Goal: Information Seeking & Learning: Learn about a topic

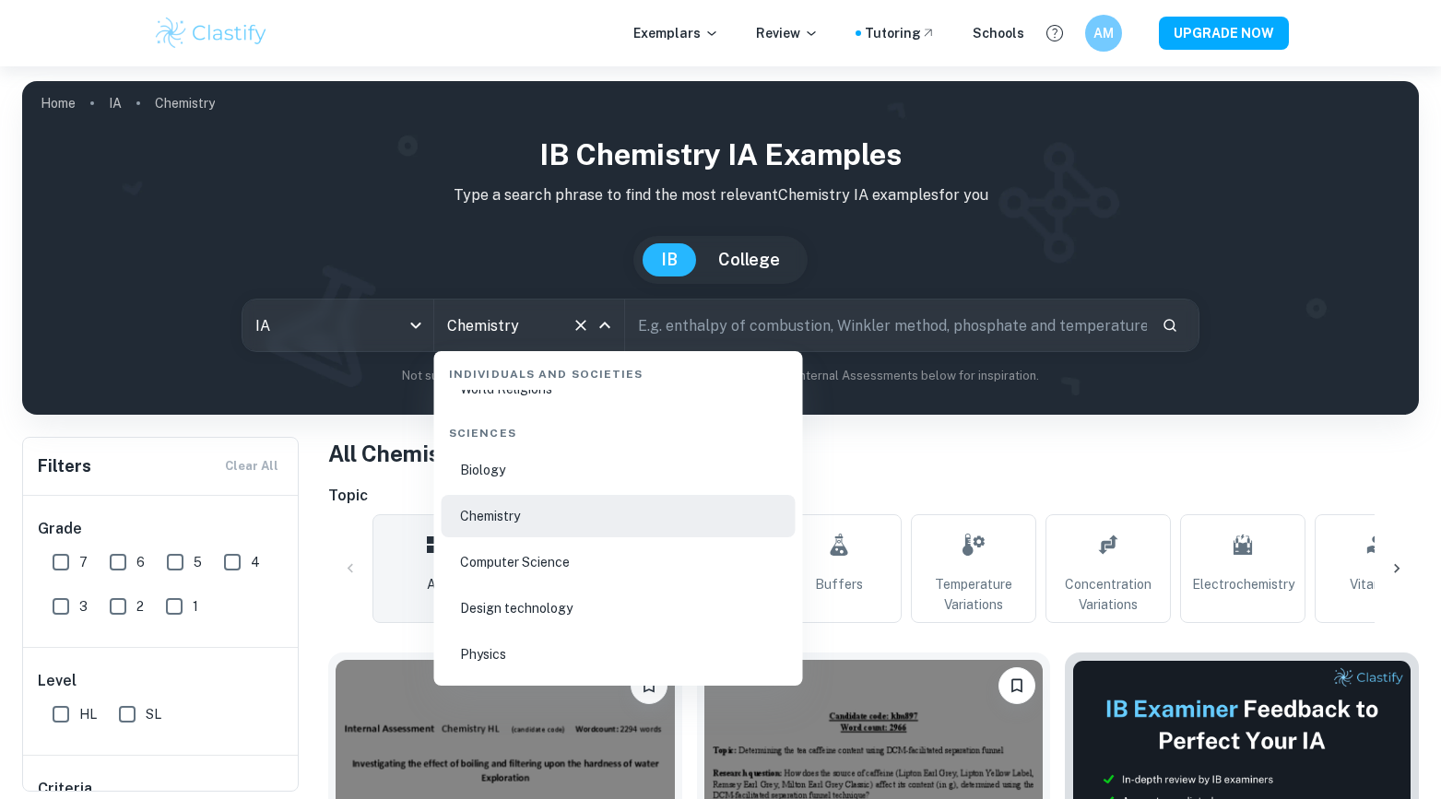
scroll to position [2926, 0]
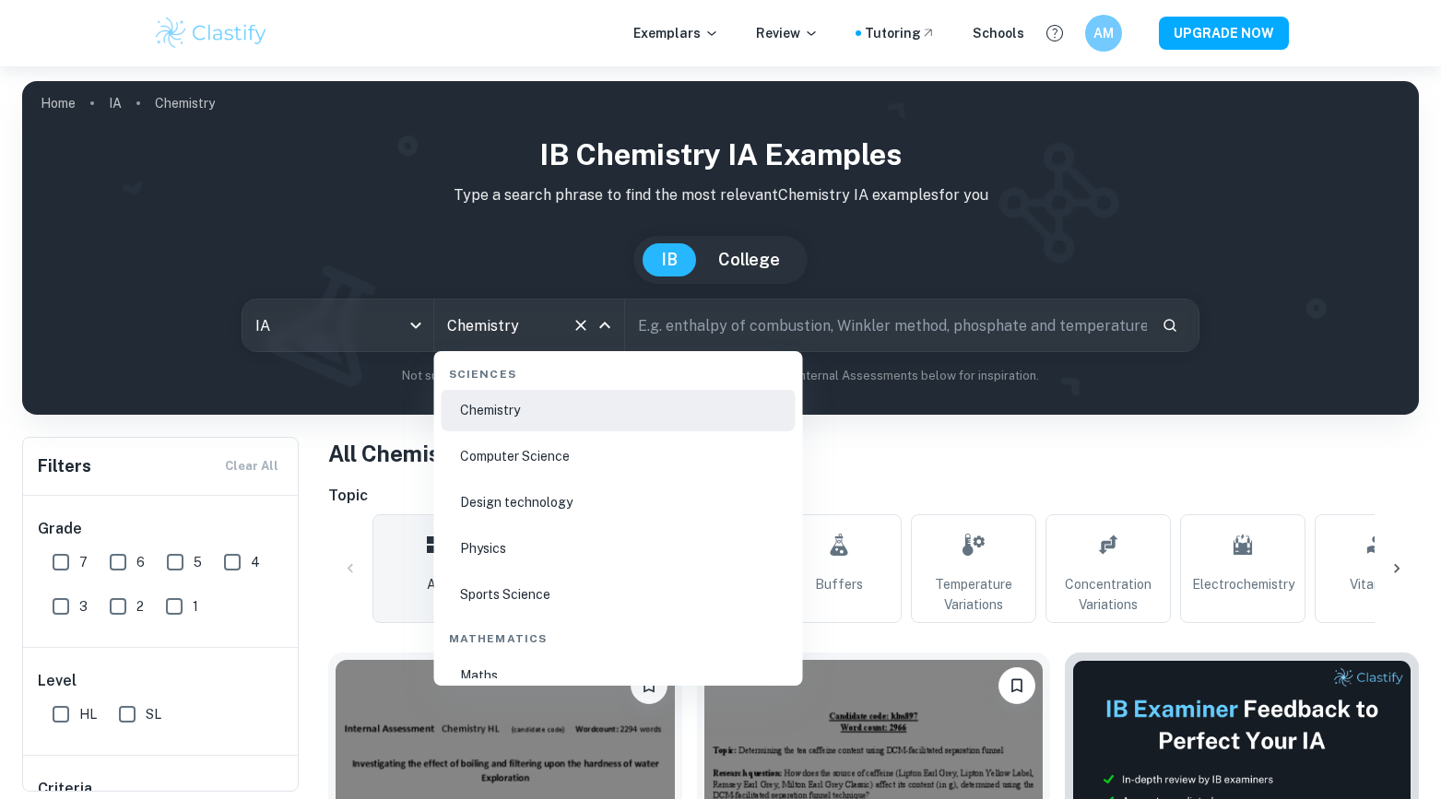
click at [539, 562] on li "Physics" at bounding box center [619, 548] width 354 height 42
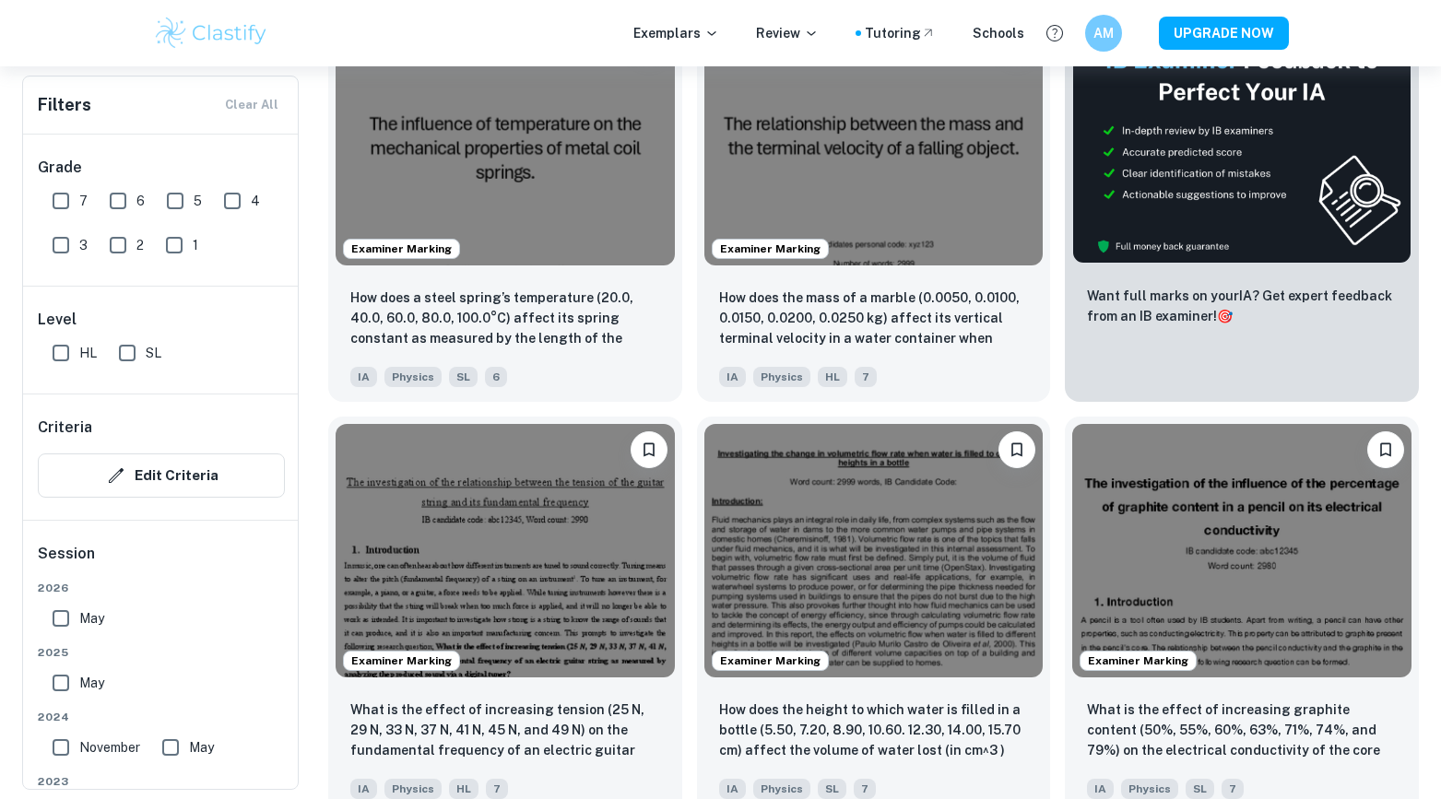
scroll to position [630, 0]
click at [817, 219] on img at bounding box center [873, 134] width 339 height 254
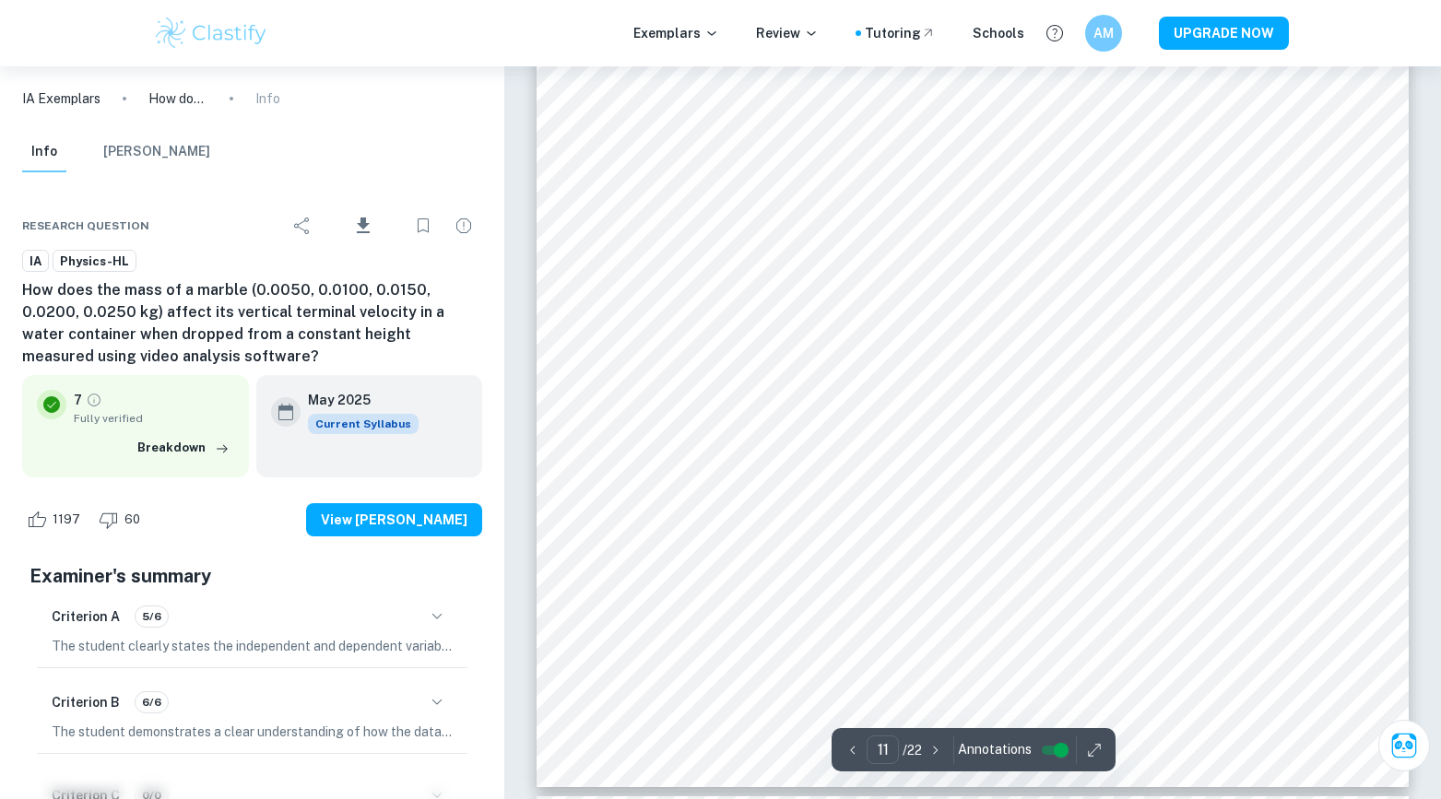
scroll to position [13381, 0]
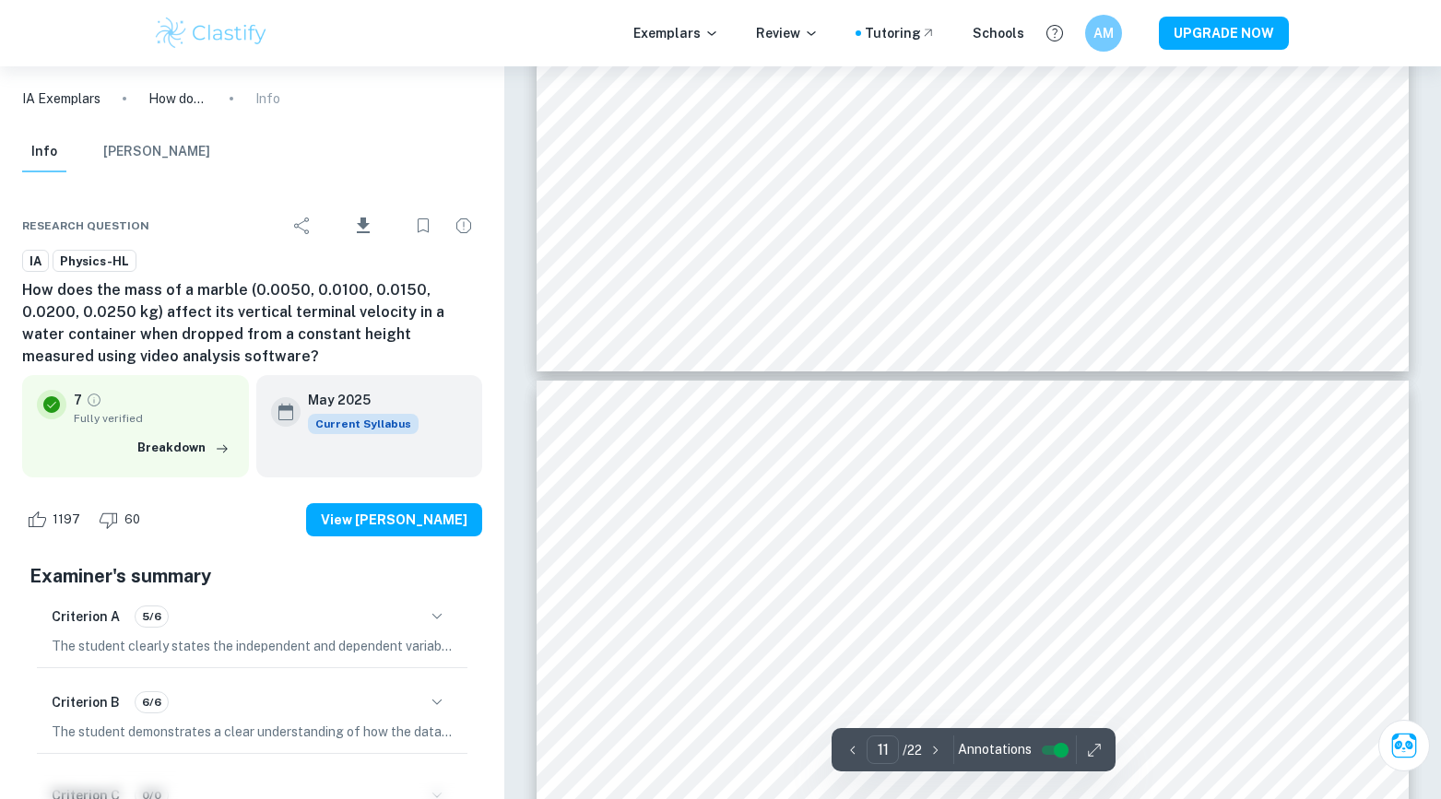
type input "10"
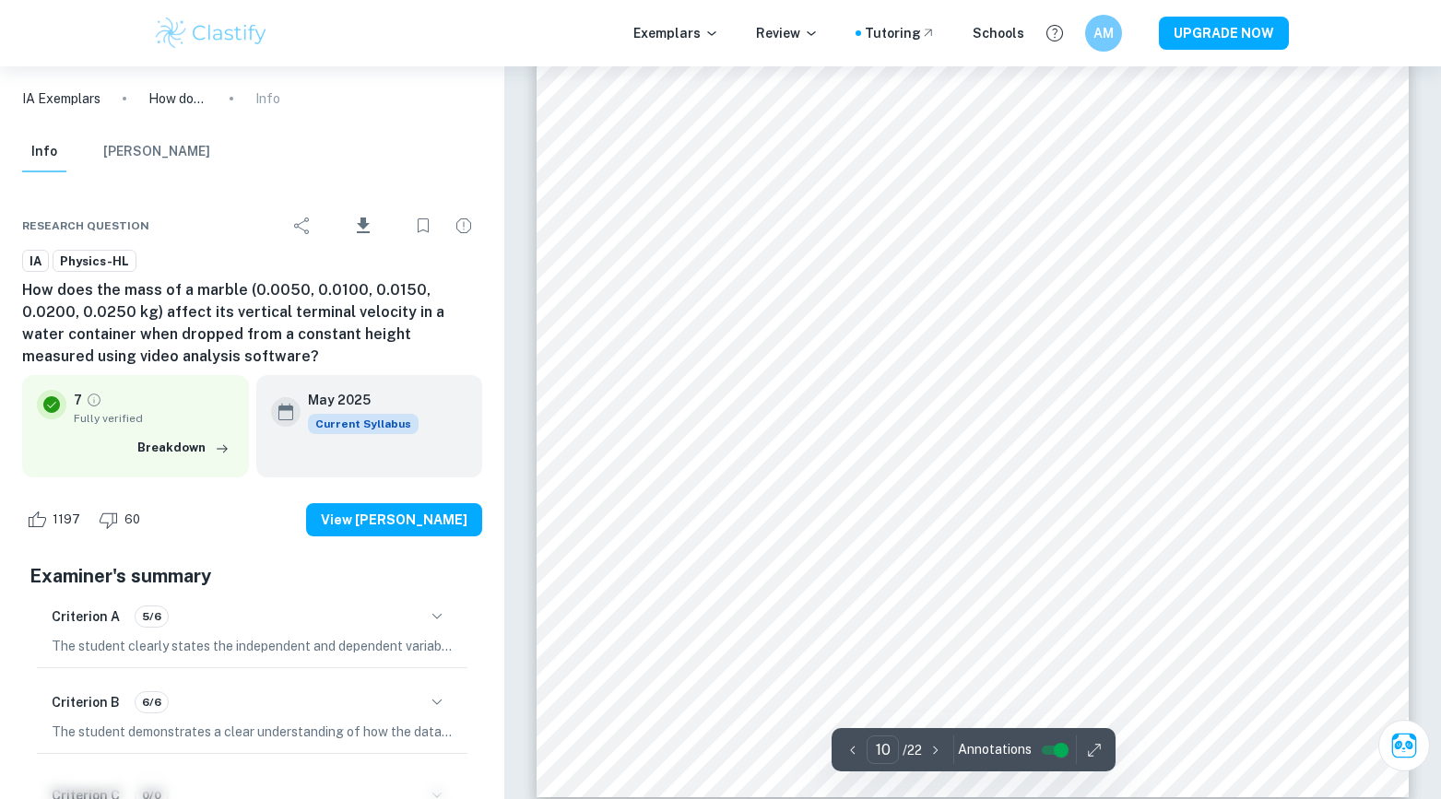
scroll to position [12077, 0]
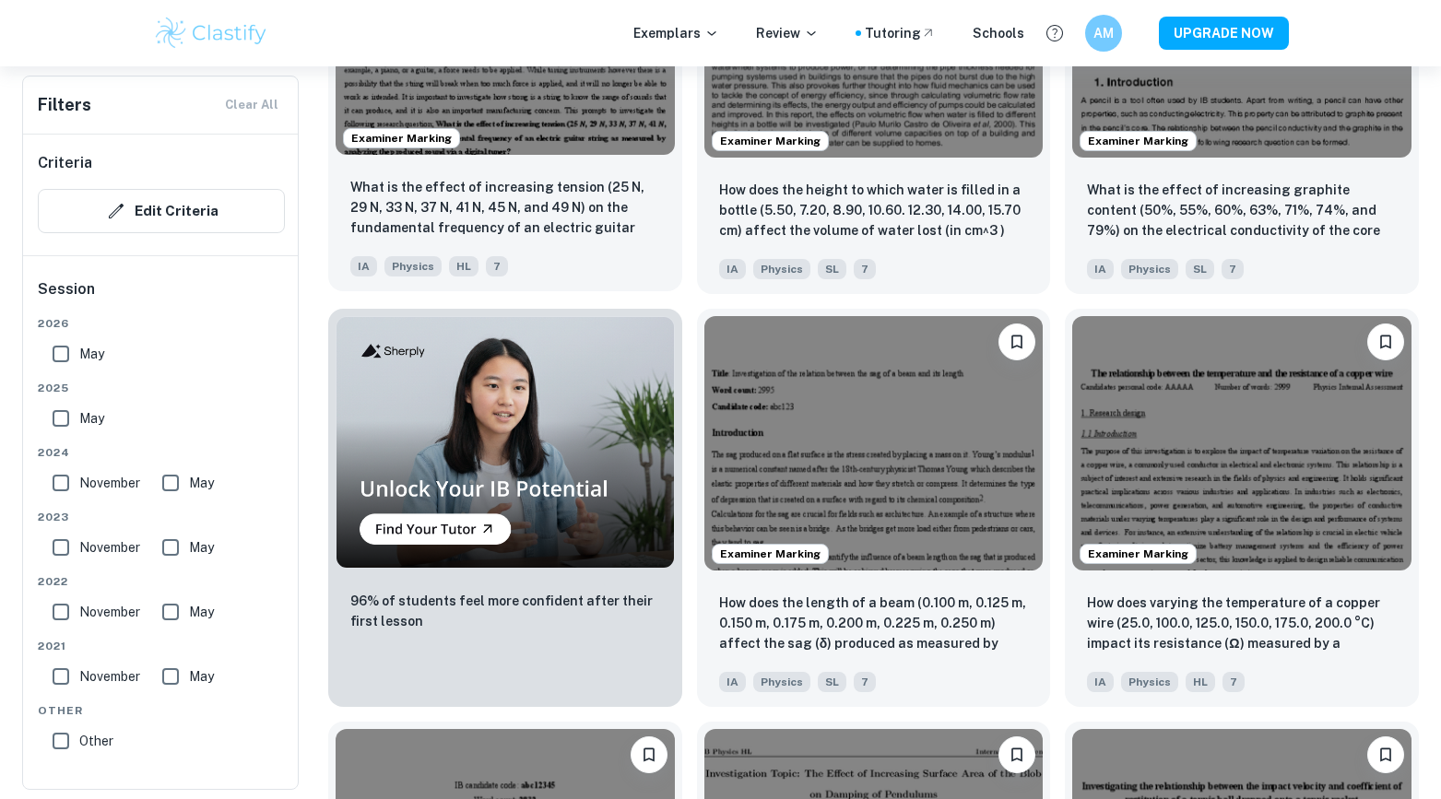
scroll to position [1151, 0]
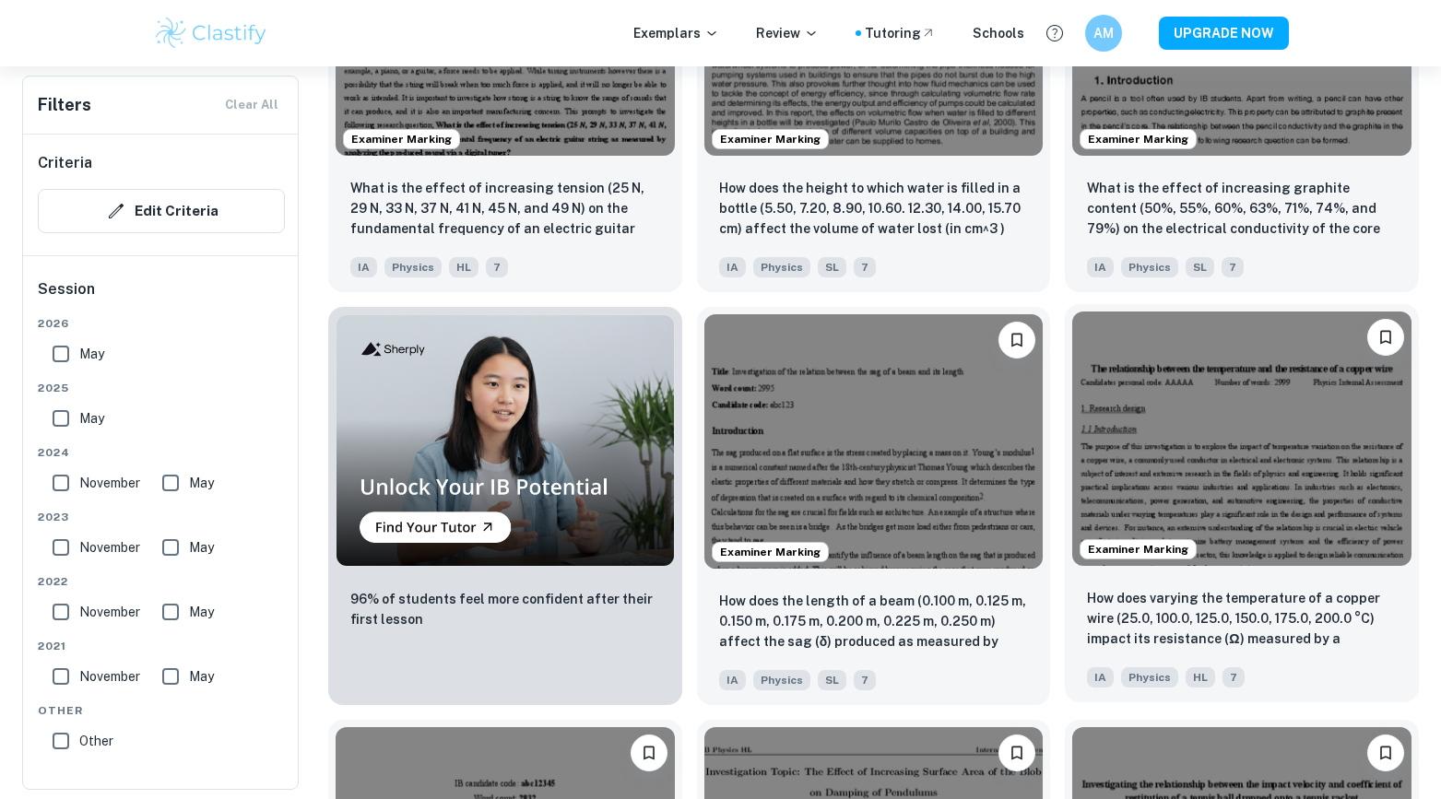
click at [1306, 479] on img at bounding box center [1241, 439] width 339 height 254
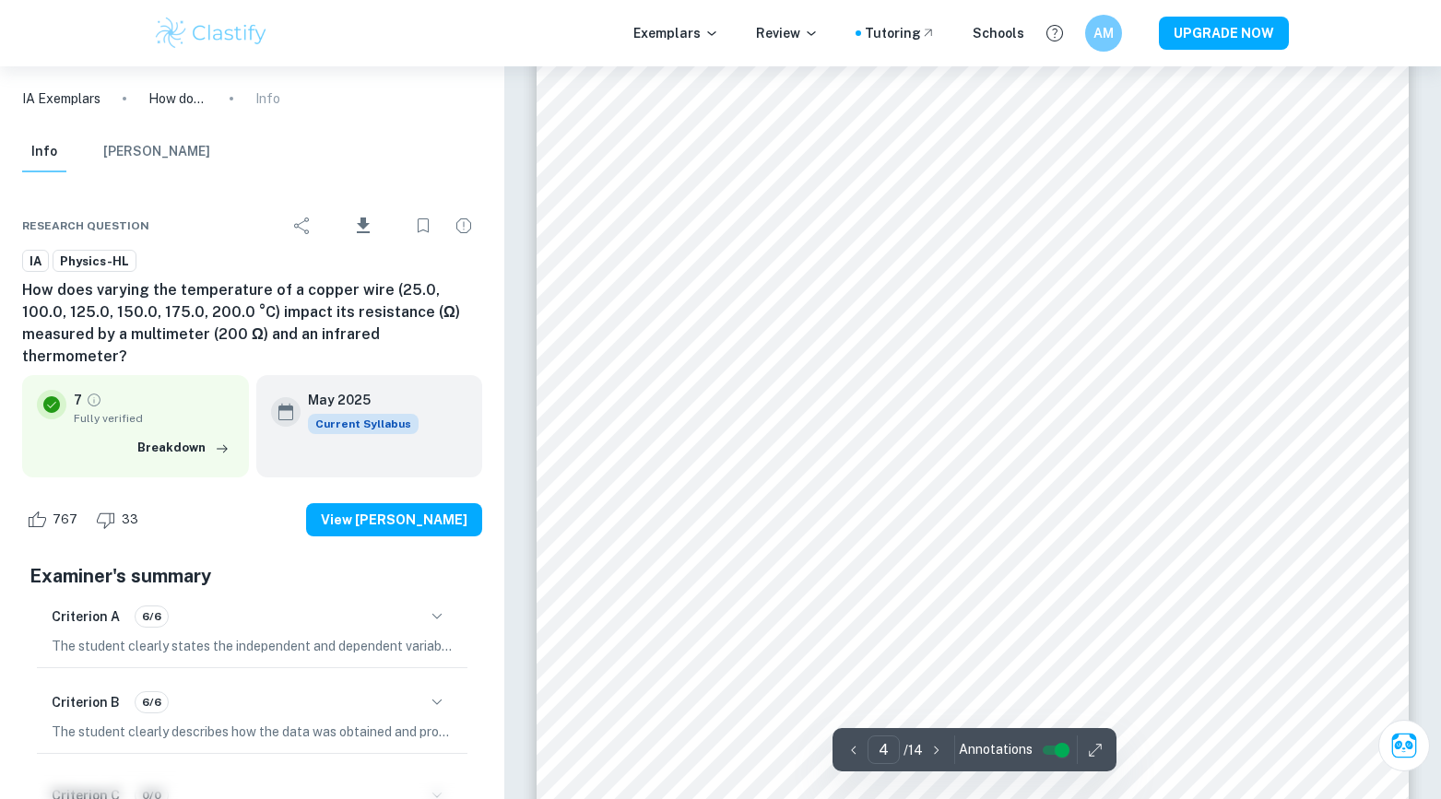
scroll to position [4654, 0]
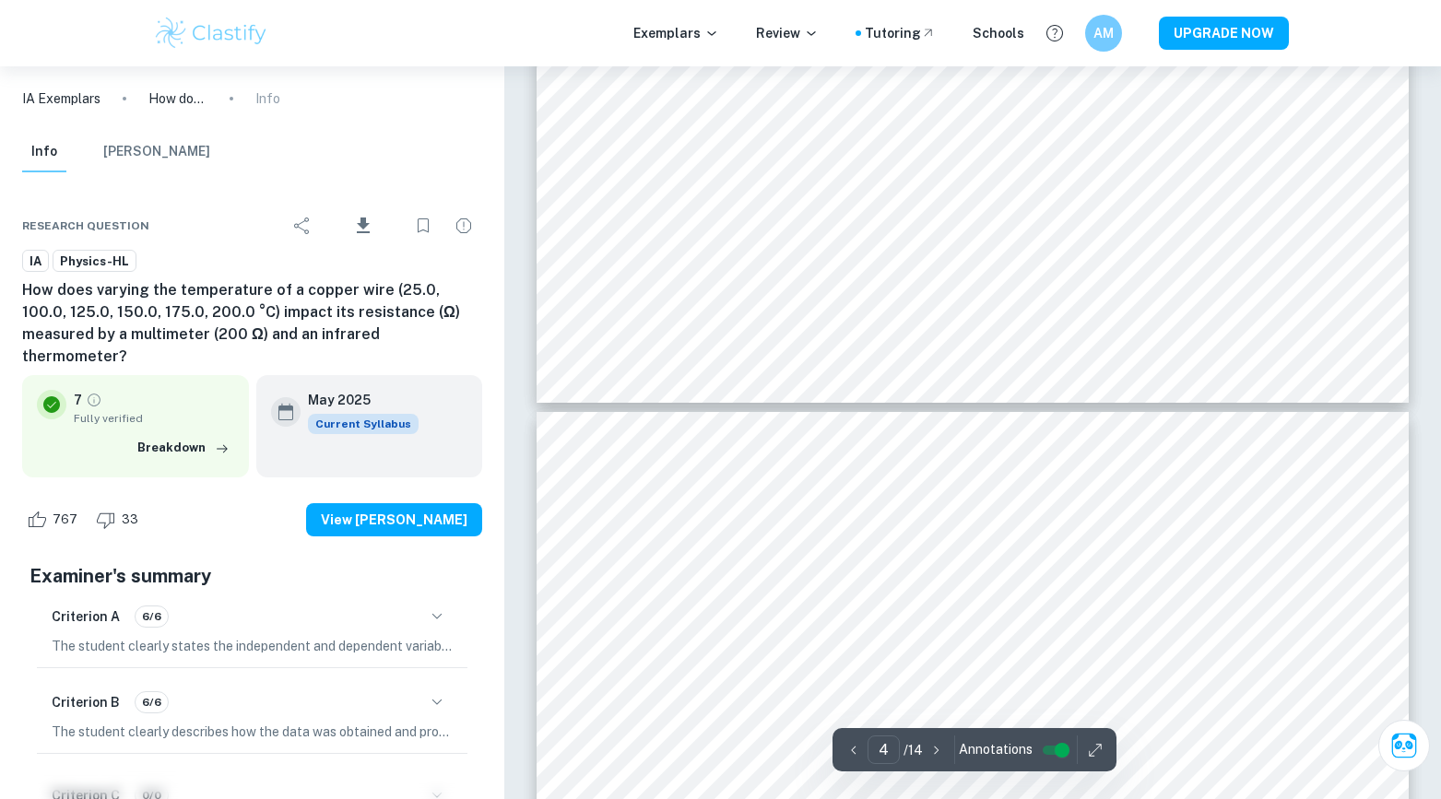
type input "3"
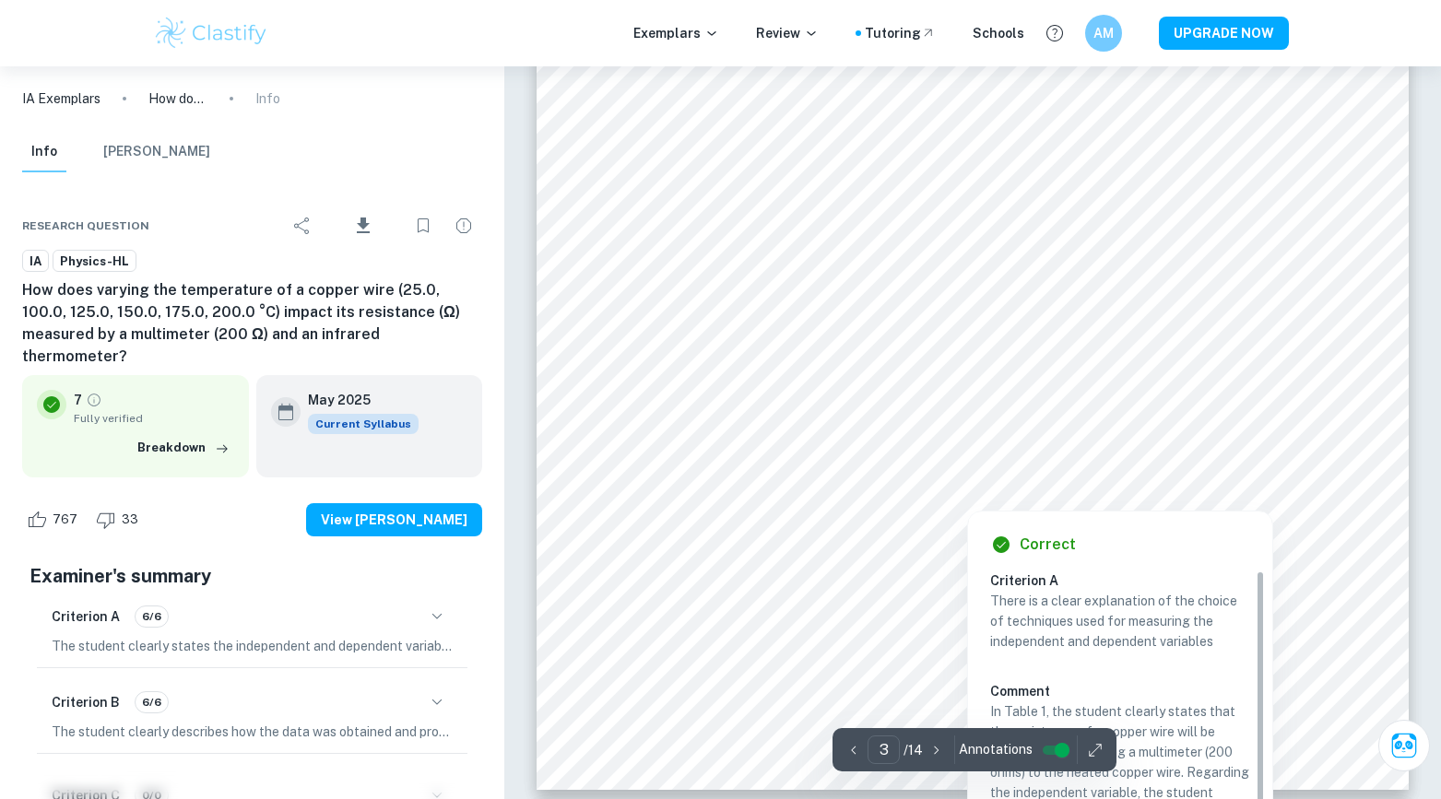
scroll to position [3313, 0]
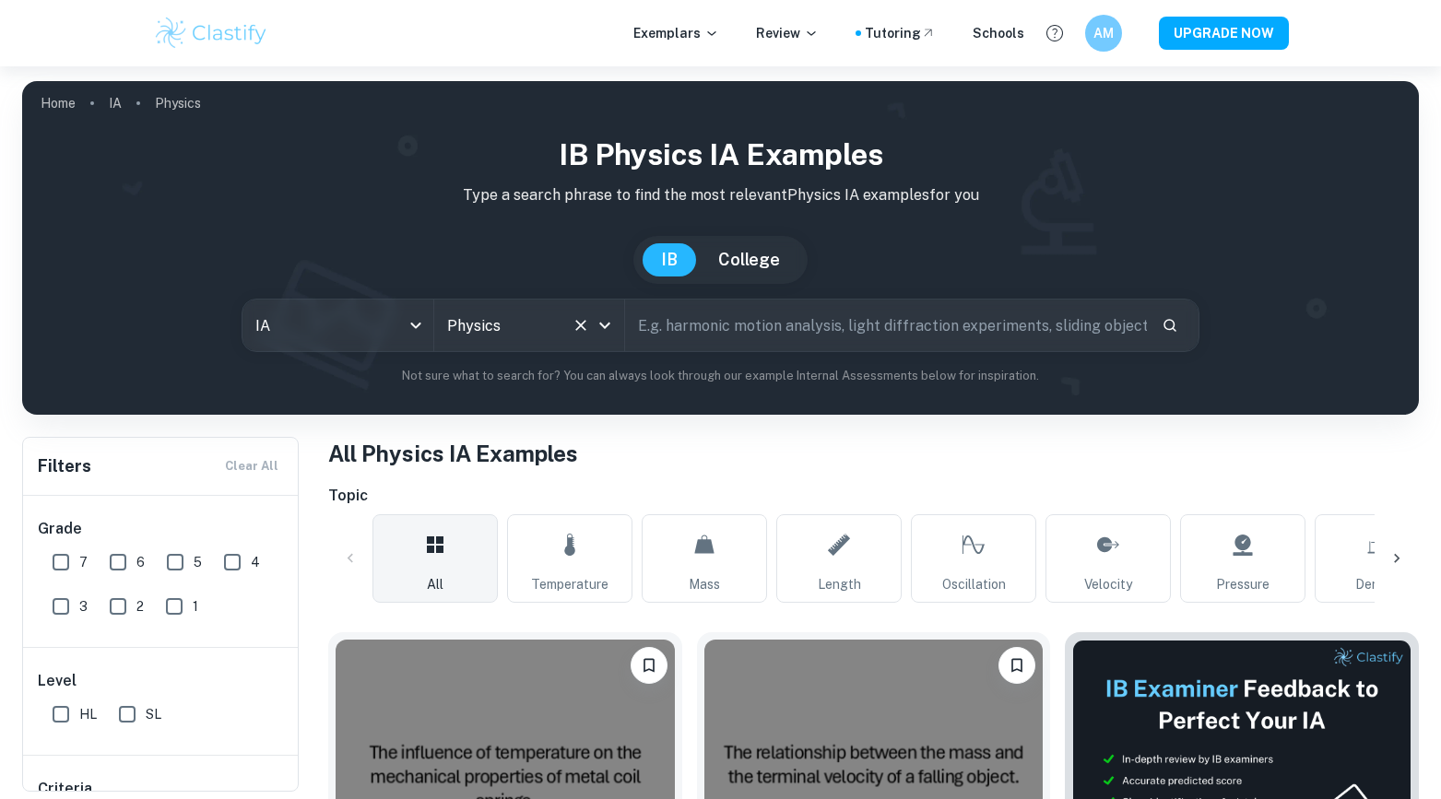
click at [486, 334] on input "Physics" at bounding box center [504, 325] width 122 height 35
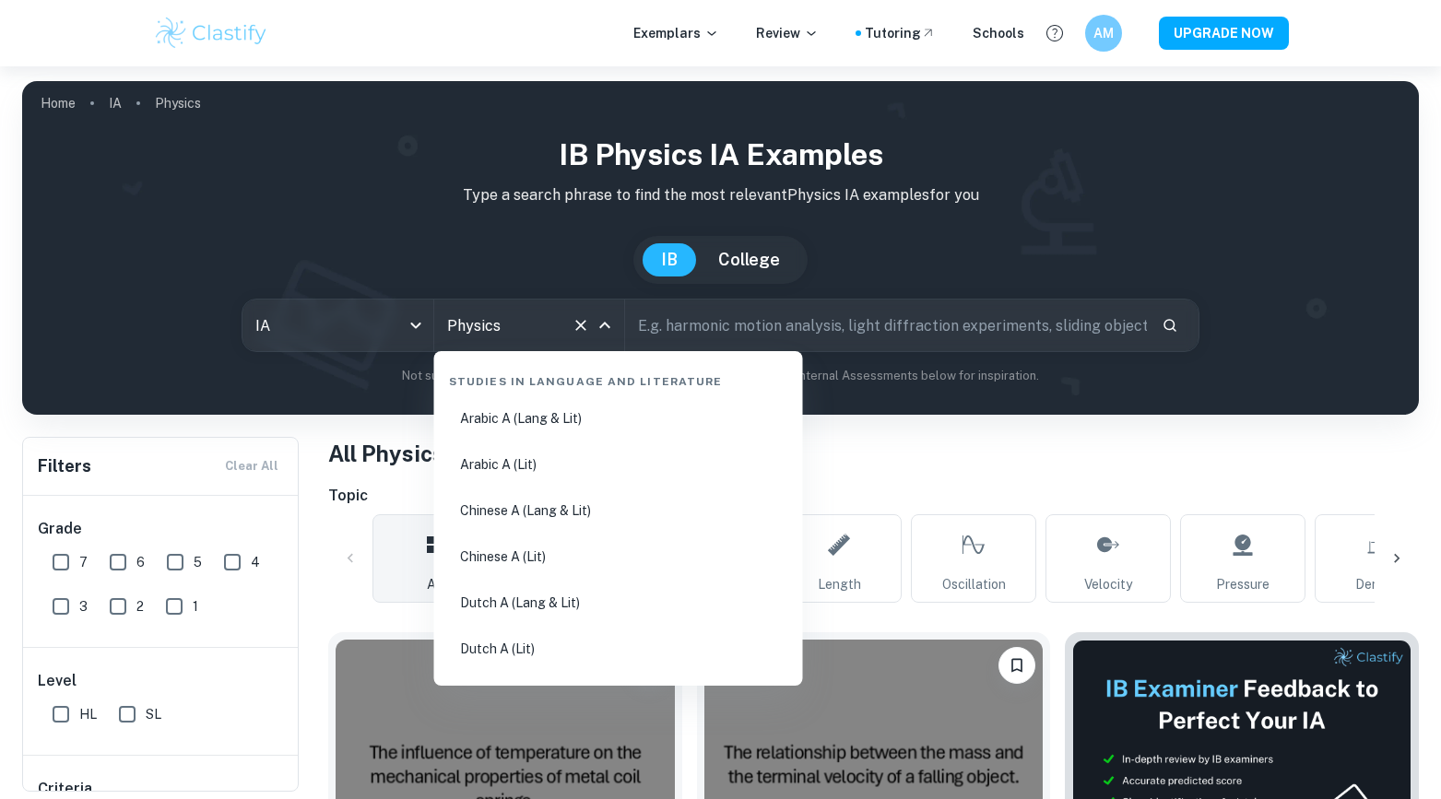
scroll to position [2817, 0]
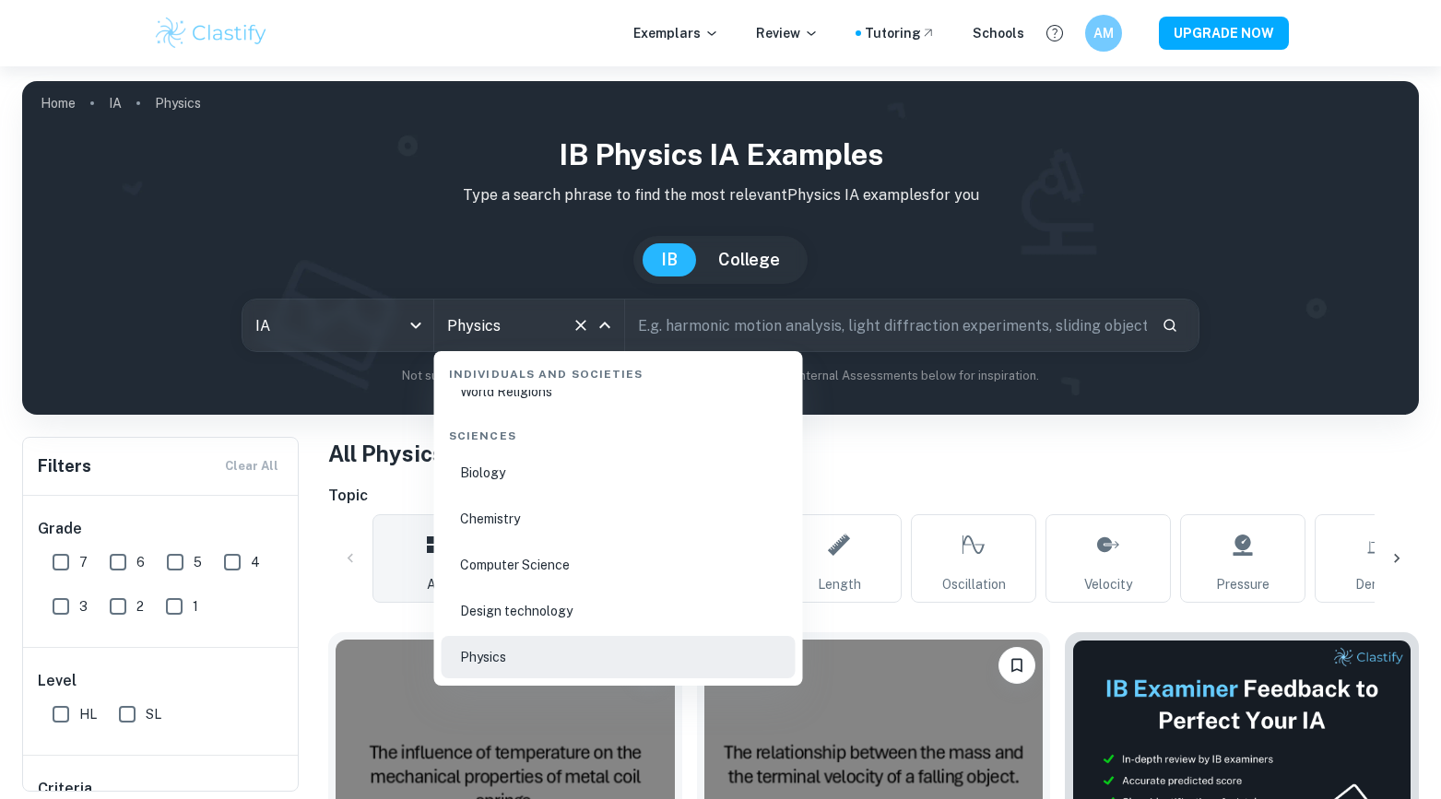
click at [504, 507] on li "Chemistry" at bounding box center [619, 519] width 354 height 42
type input "Chemistry"
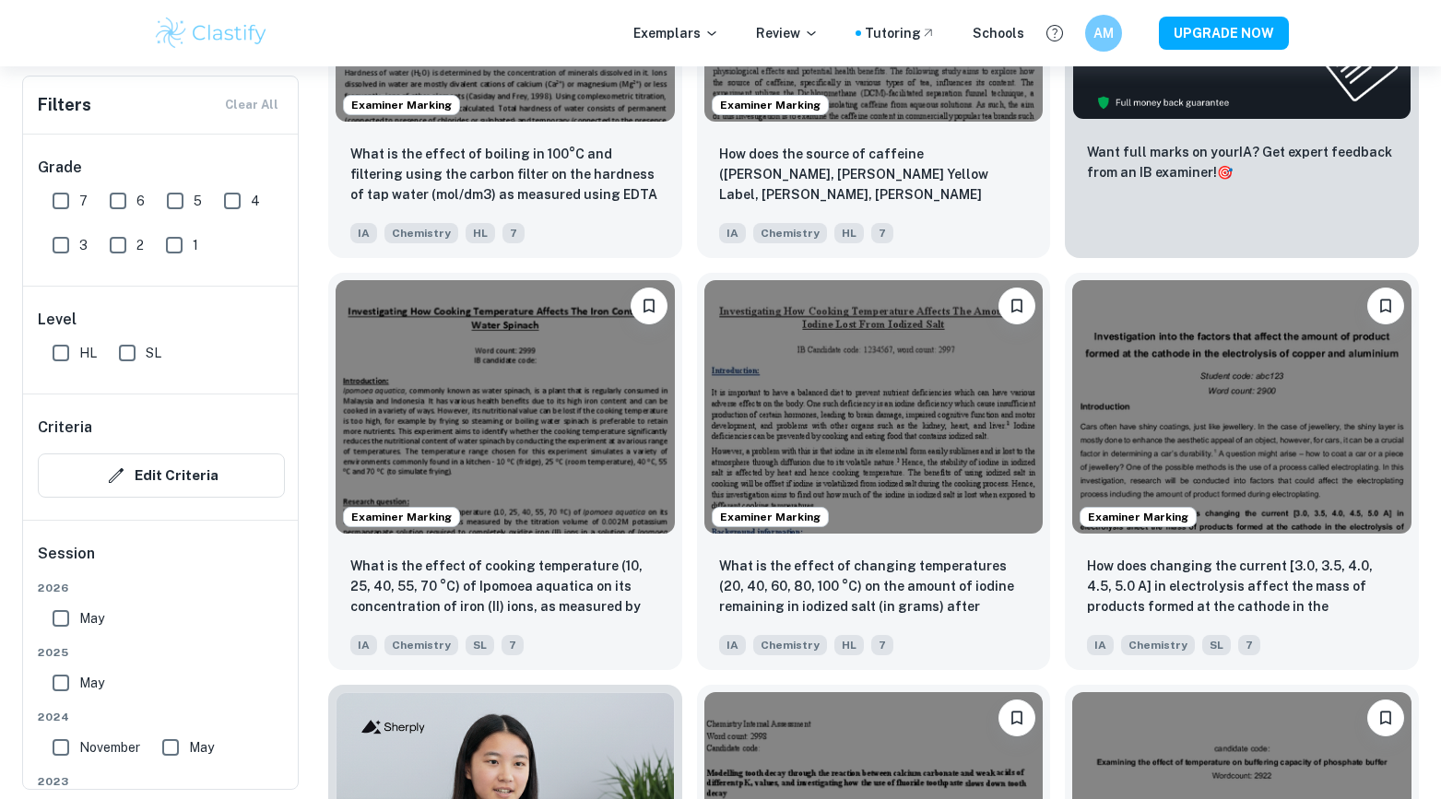
scroll to position [794, 0]
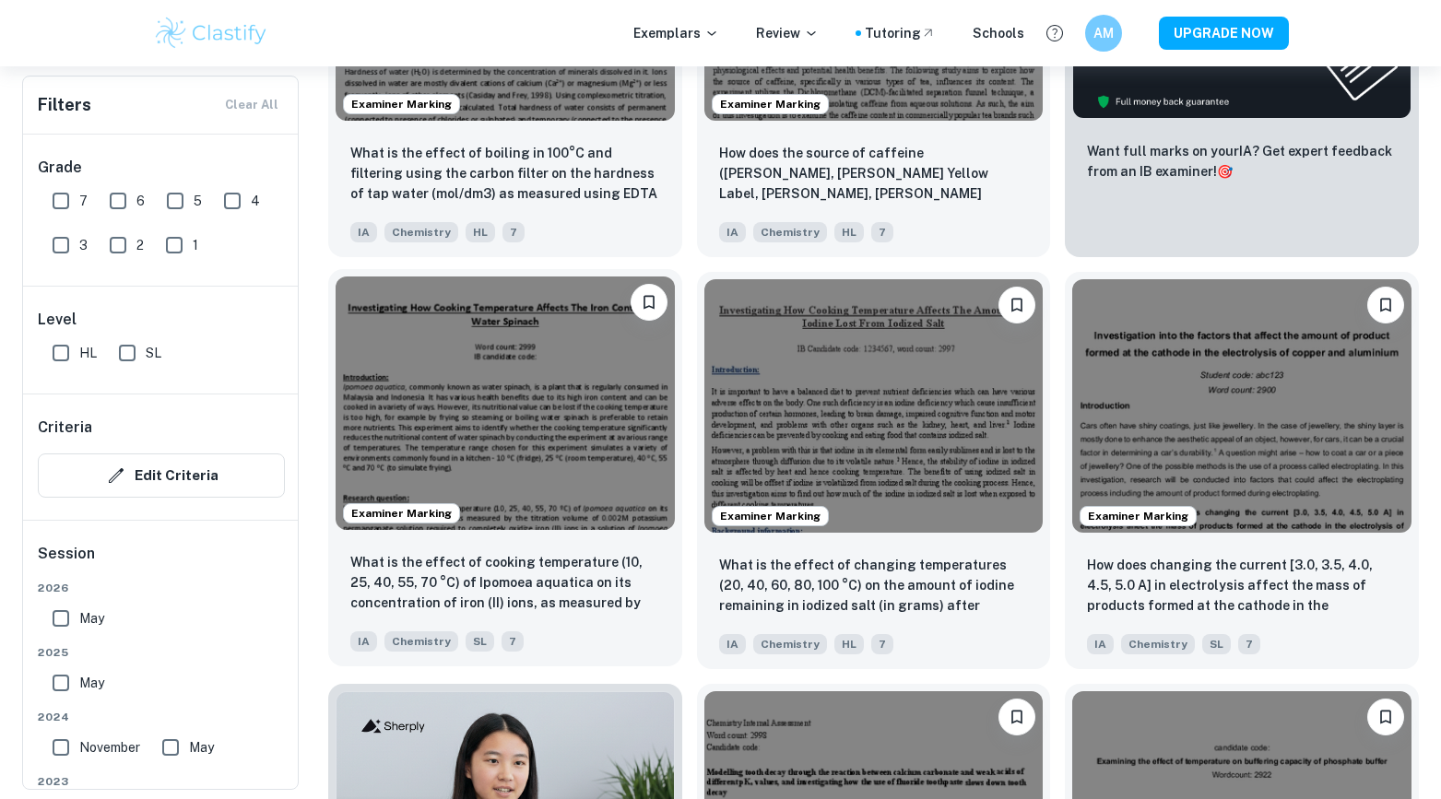
click at [570, 460] on img at bounding box center [505, 404] width 339 height 254
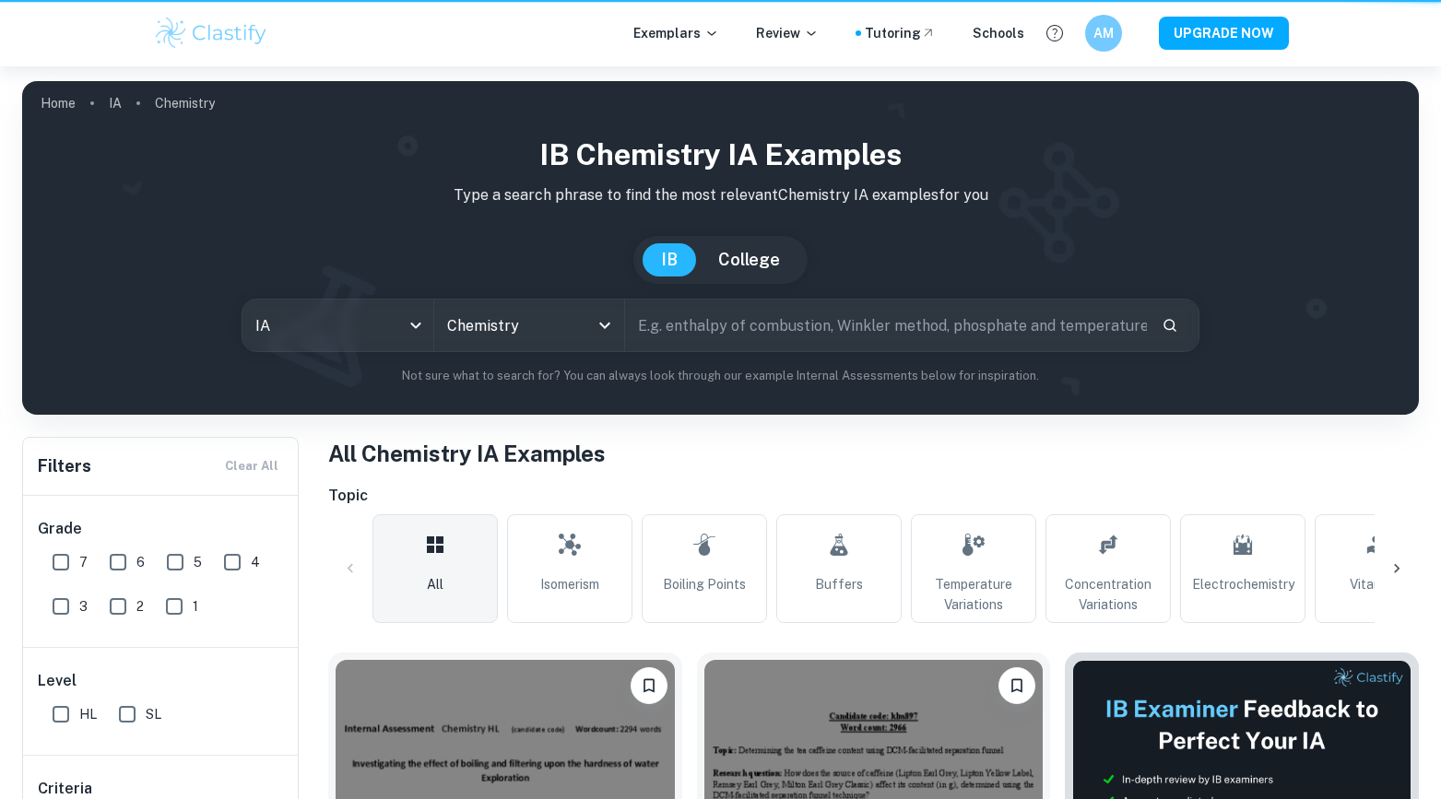
scroll to position [794, 0]
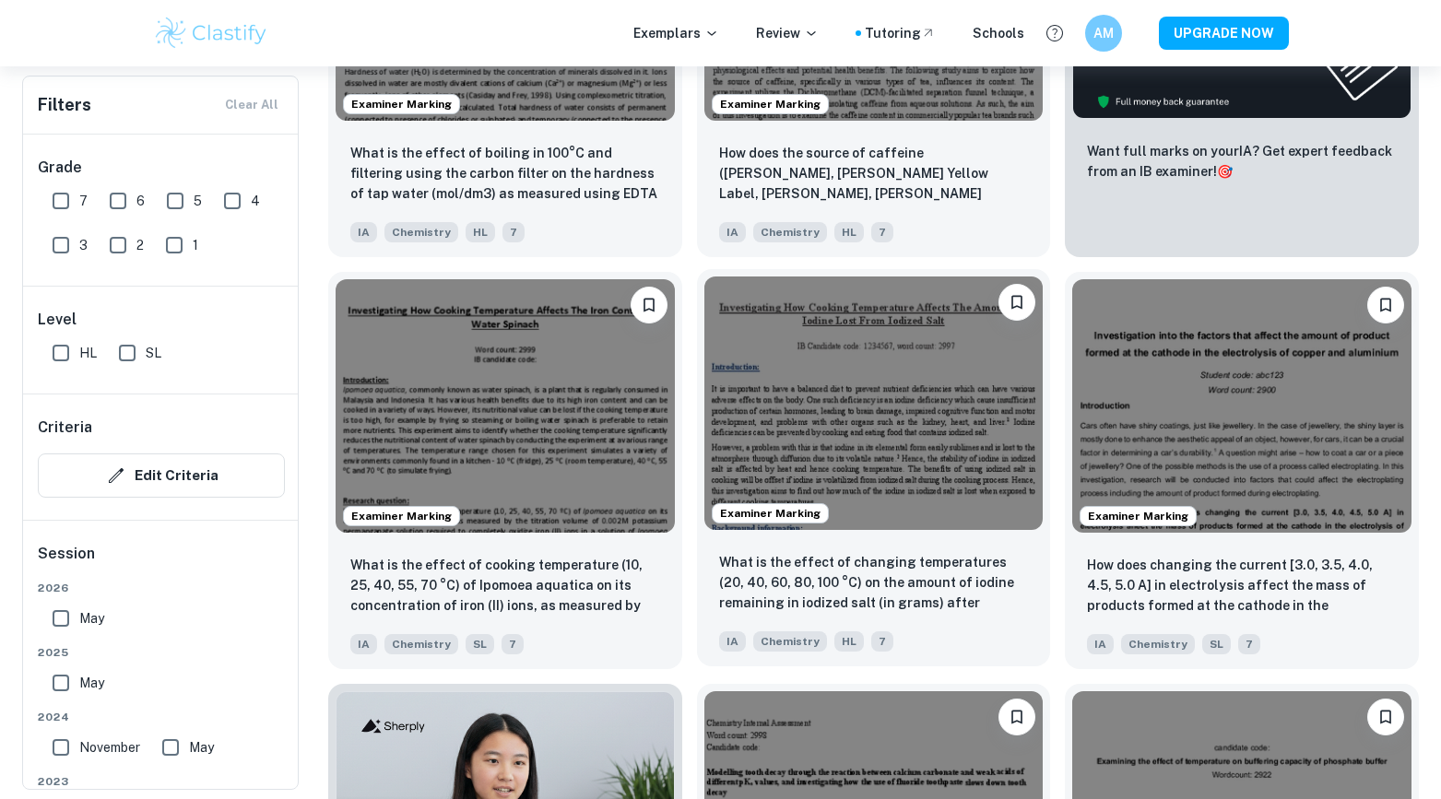
click at [879, 447] on img at bounding box center [873, 404] width 339 height 254
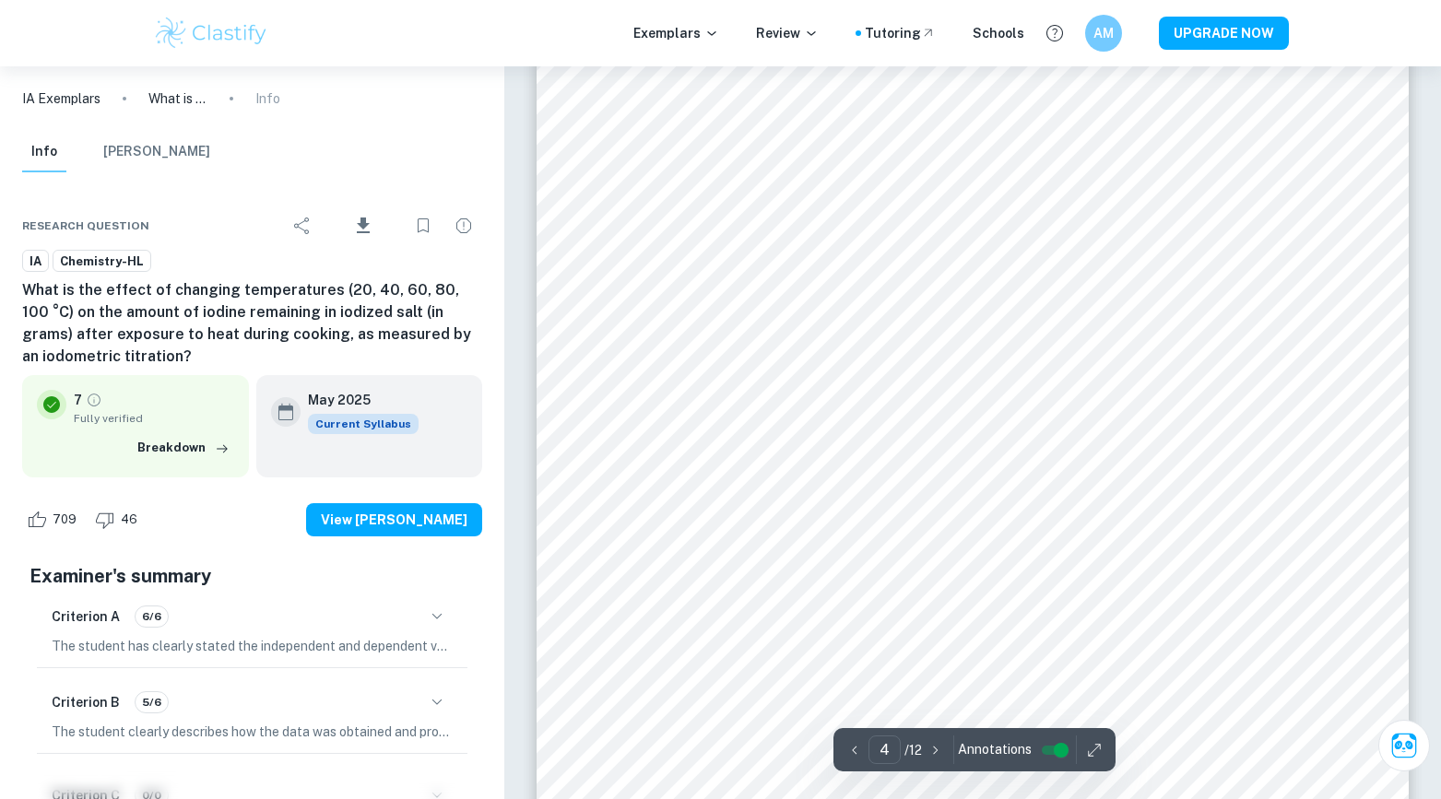
scroll to position [4094, 0]
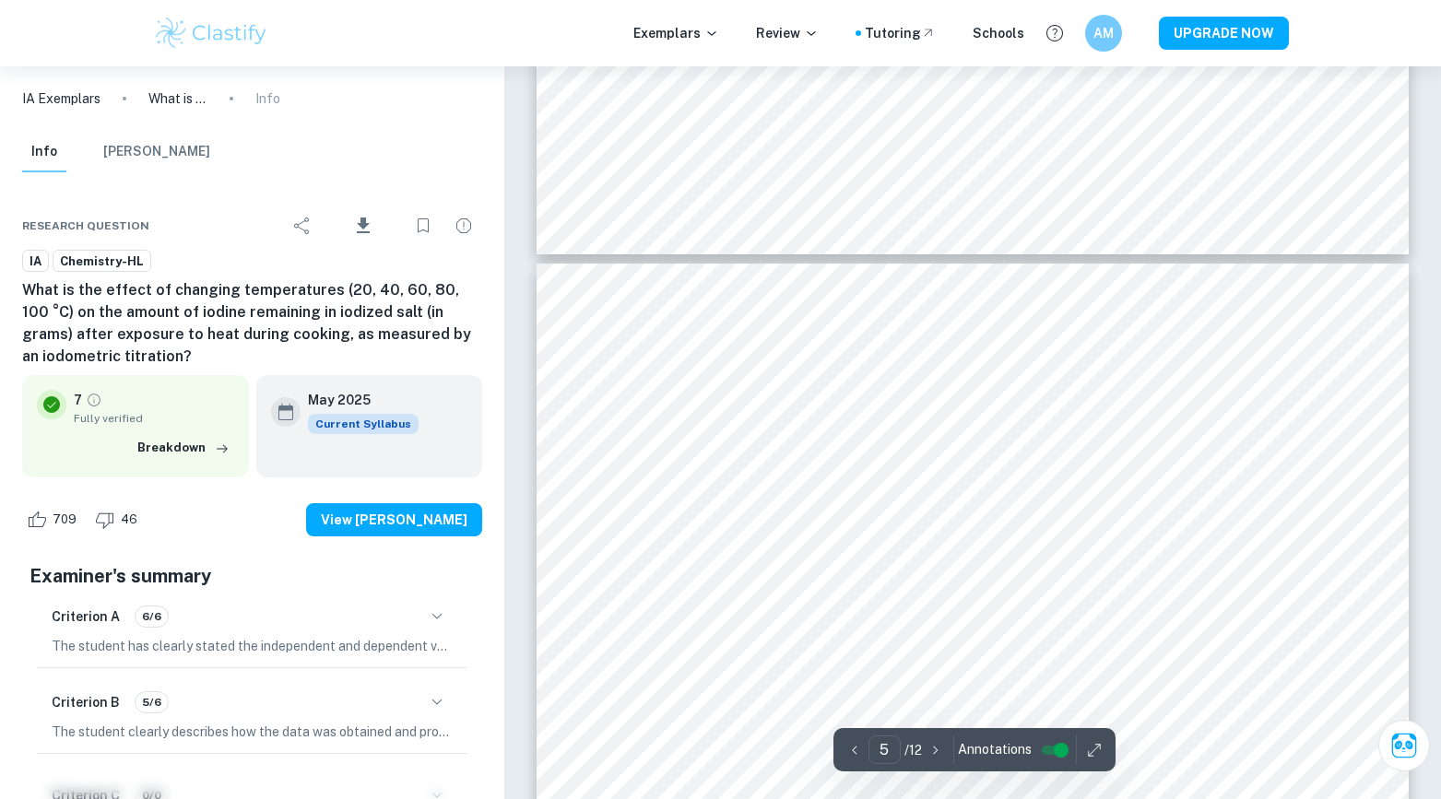
type input "4"
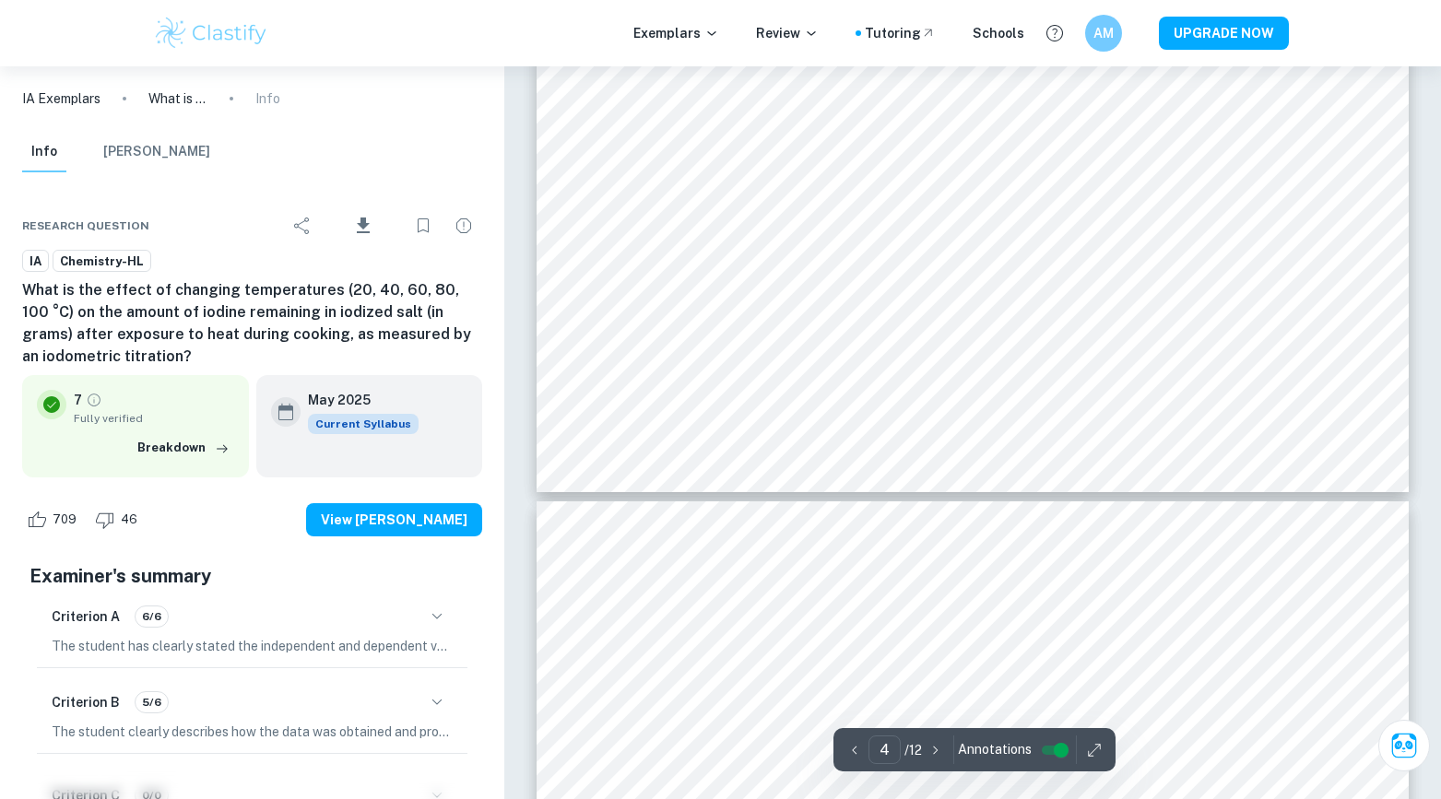
scroll to position [4263, 0]
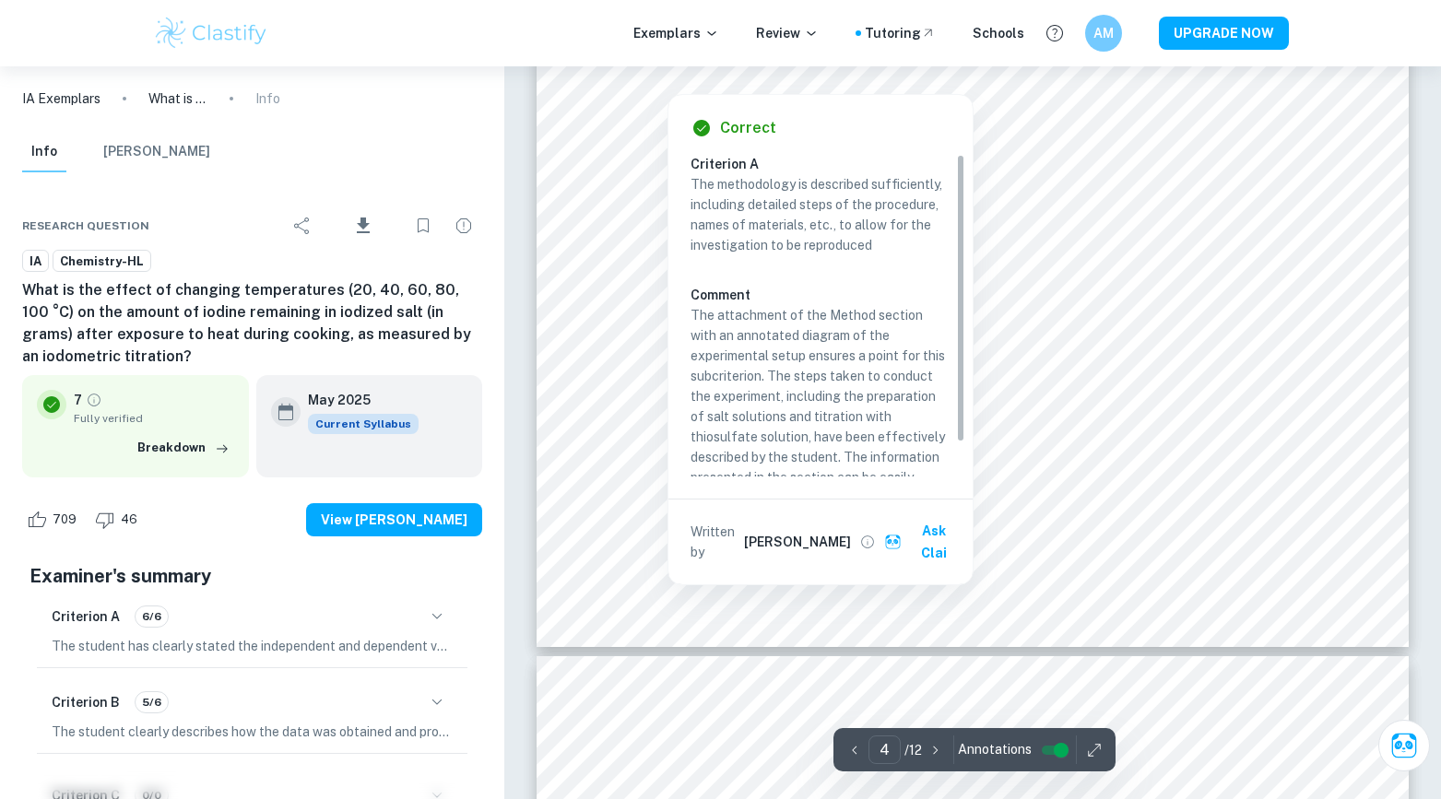
click at [668, 78] on div at bounding box center [668, 79] width 58 height 19
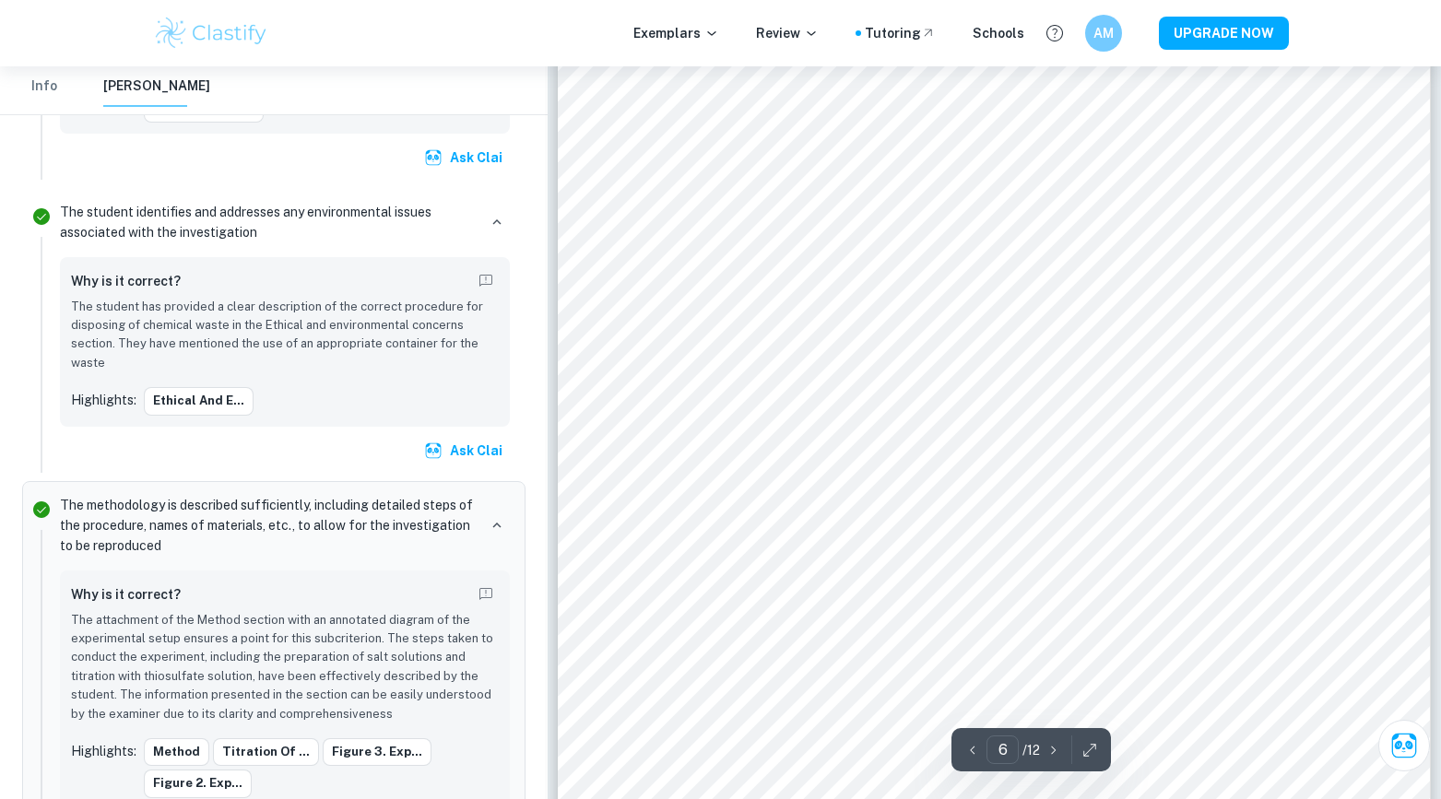
scroll to position [6074, 0]
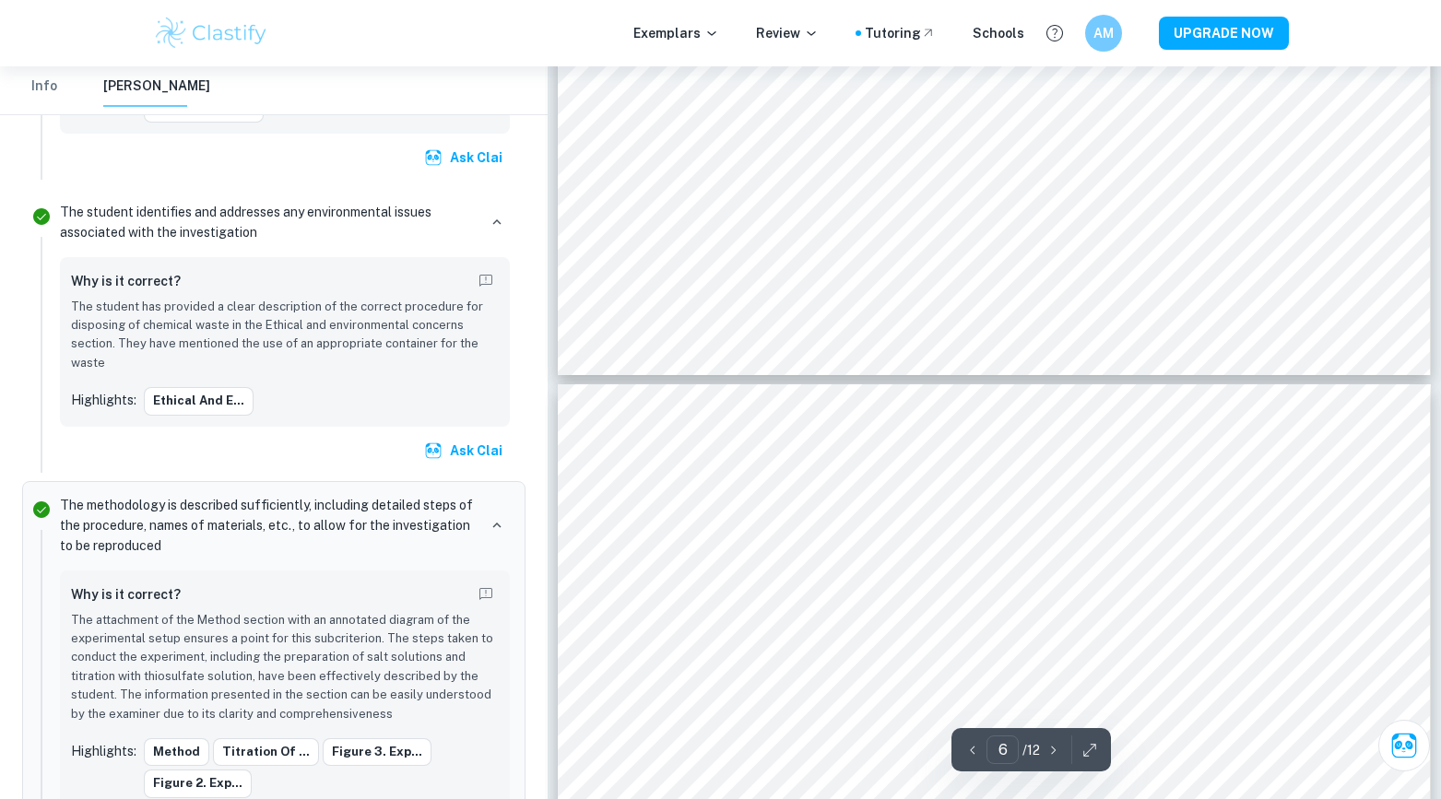
type input "7"
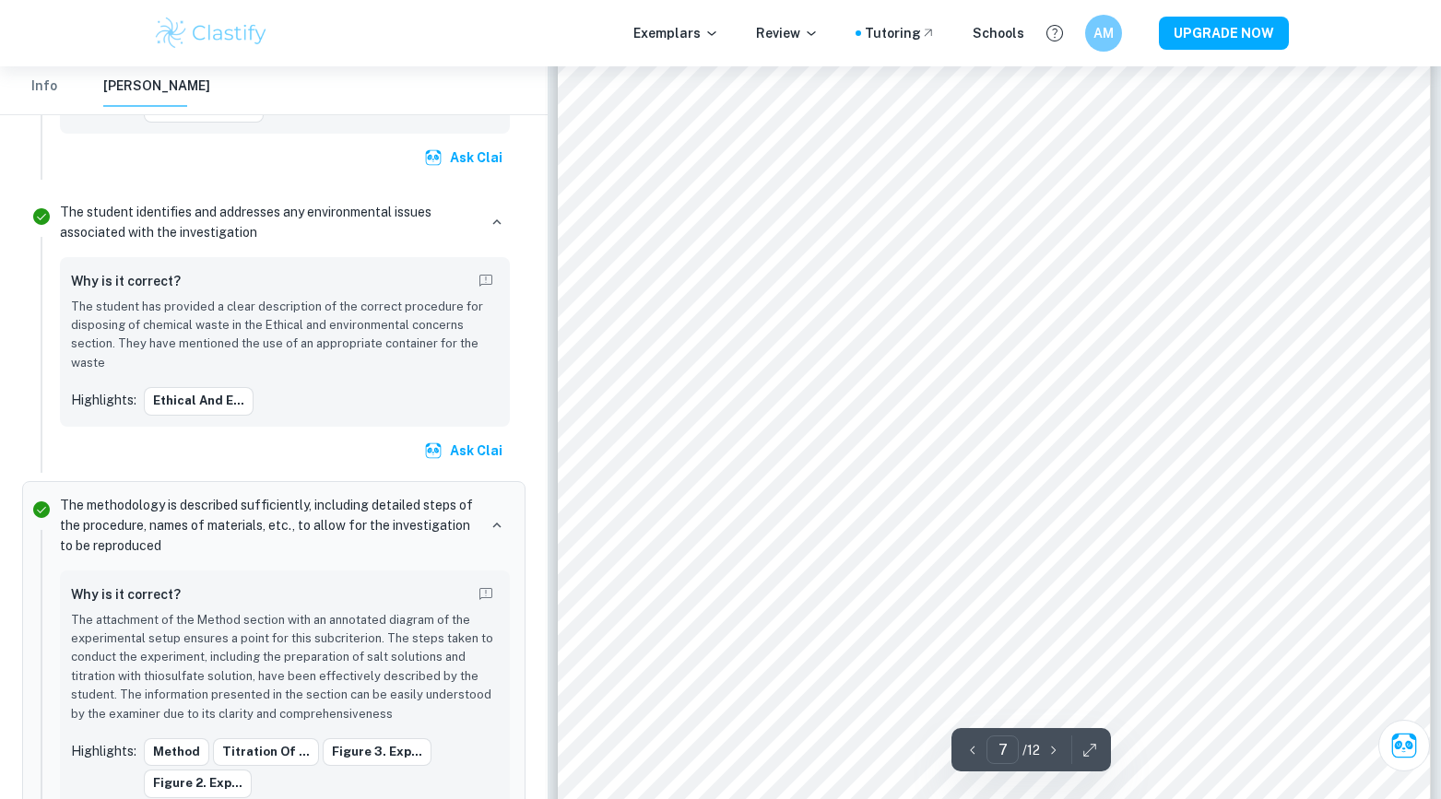
scroll to position [7165, 0]
